Goal: Information Seeking & Learning: Learn about a topic

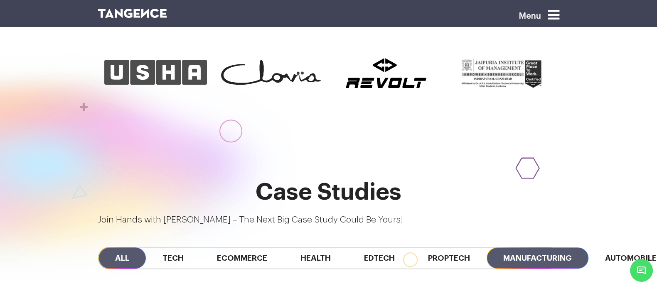
scroll to position [0, 193]
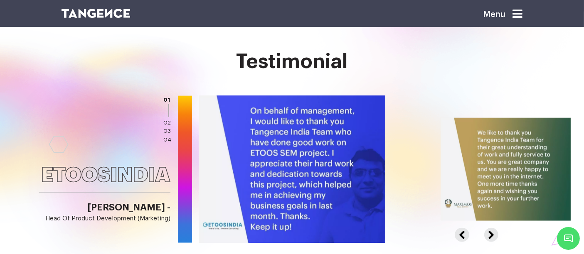
scroll to position [1049, 0]
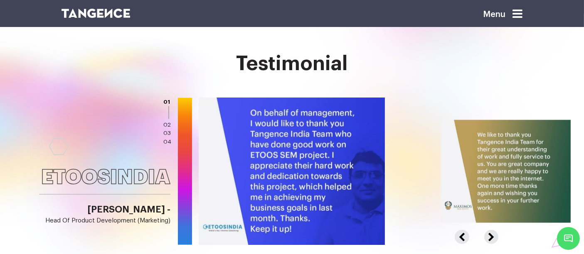
click at [494, 230] on button "Next" at bounding box center [490, 233] width 12 height 6
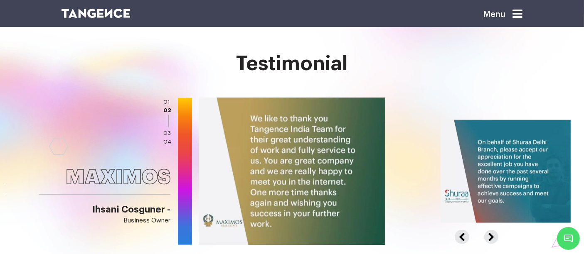
click at [494, 230] on button "Next" at bounding box center [490, 233] width 12 height 6
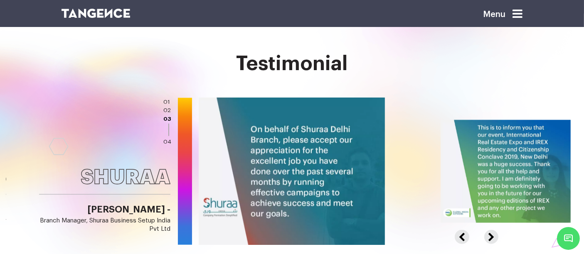
click at [494, 230] on button "Next" at bounding box center [490, 233] width 12 height 6
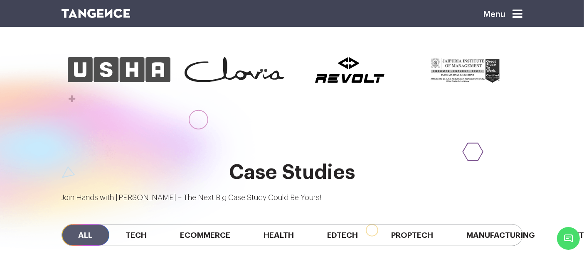
scroll to position [504, 0]
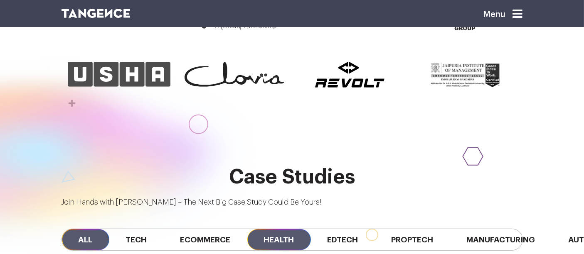
scroll to position [502, 0]
